Goal: Find specific page/section: Find specific page/section

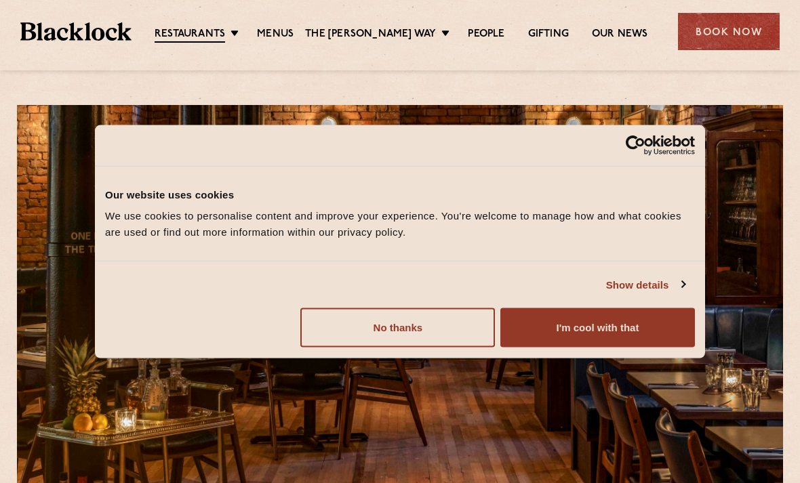
click at [555, 331] on button "I'm cool with that" at bounding box center [597, 327] width 195 height 39
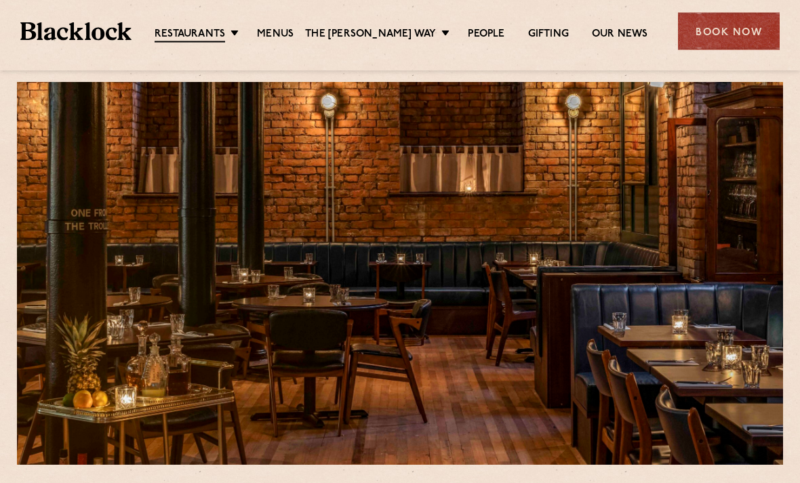
scroll to position [22, 0]
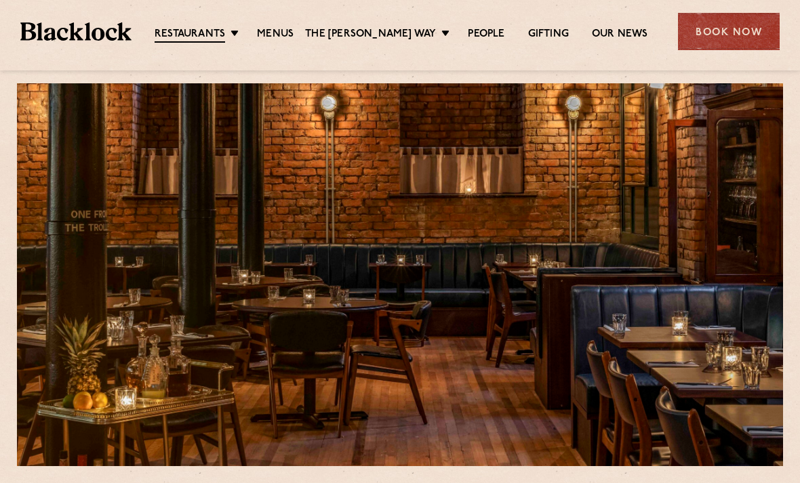
click at [287, 35] on link "Menus" at bounding box center [275, 35] width 37 height 14
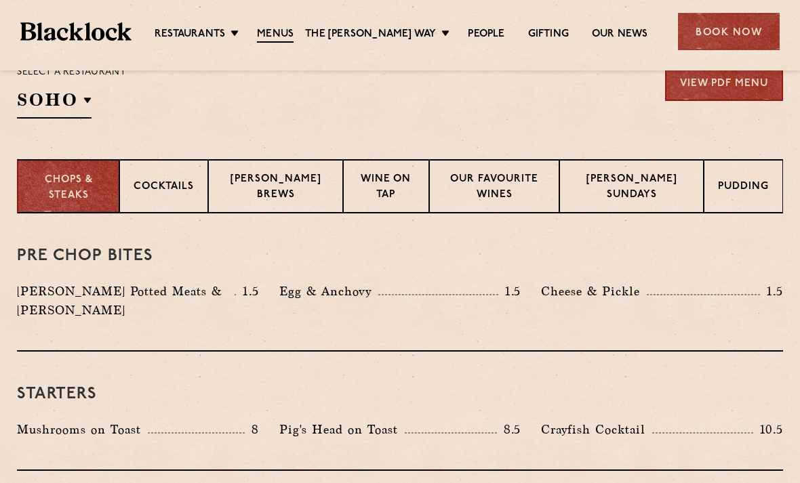
scroll to position [438, 0]
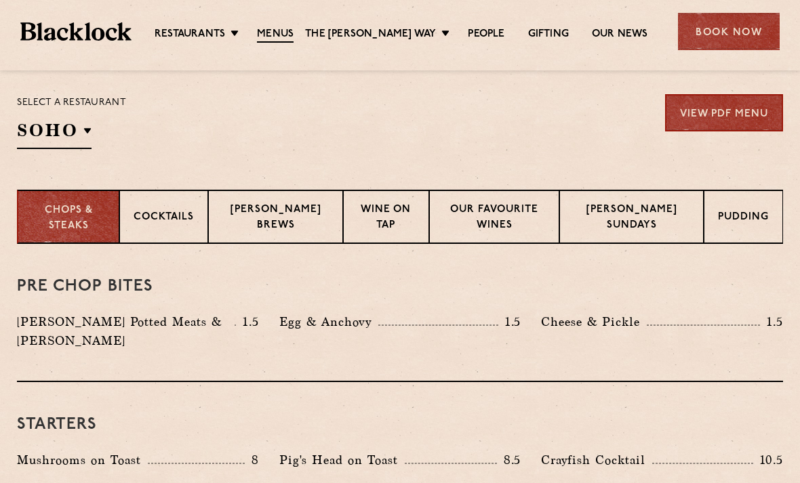
click at [0, 0] on link "Pre & Post Theatre" at bounding box center [0, 0] width 0 height 0
click at [0, 0] on link "[GEOGRAPHIC_DATA]" at bounding box center [0, 0] width 0 height 0
